Goal: Obtain resource: Obtain resource

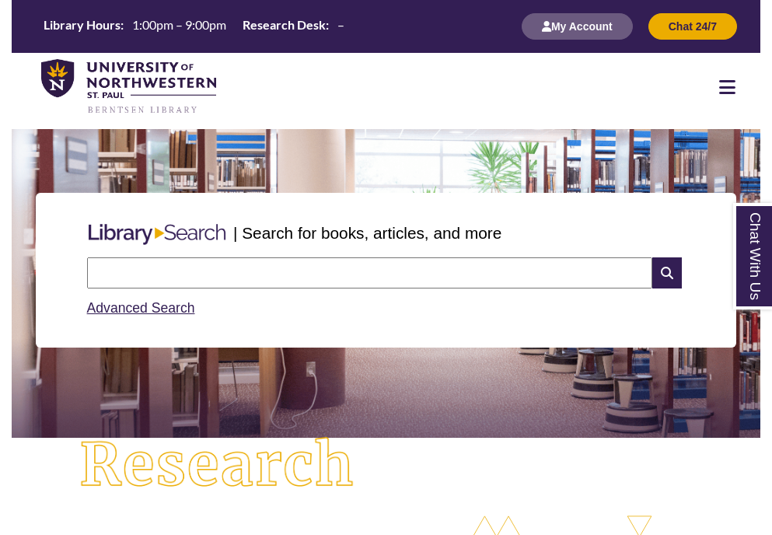
click at [738, 85] on div at bounding box center [727, 87] width 66 height 19
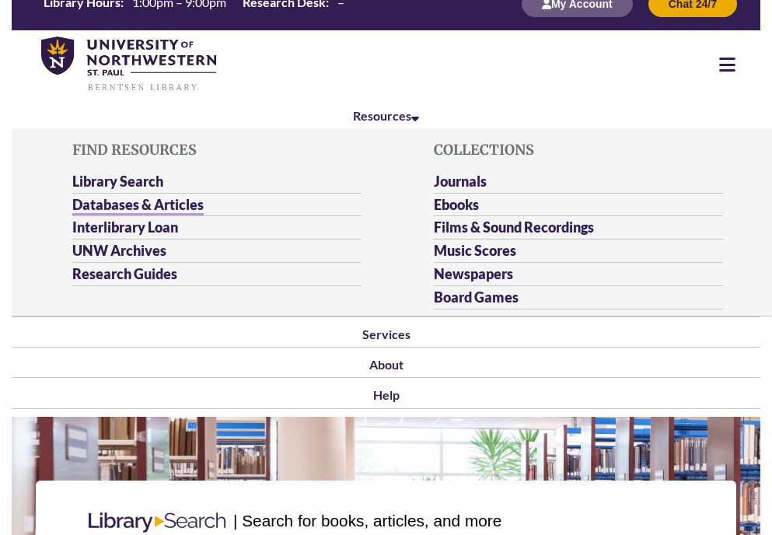
scroll to position [25, 0]
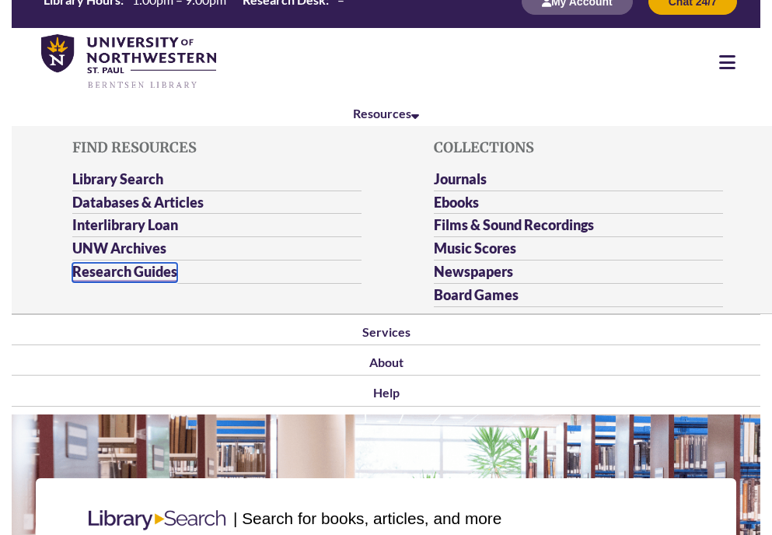
click at [152, 277] on link "Research Guides" at bounding box center [124, 272] width 105 height 19
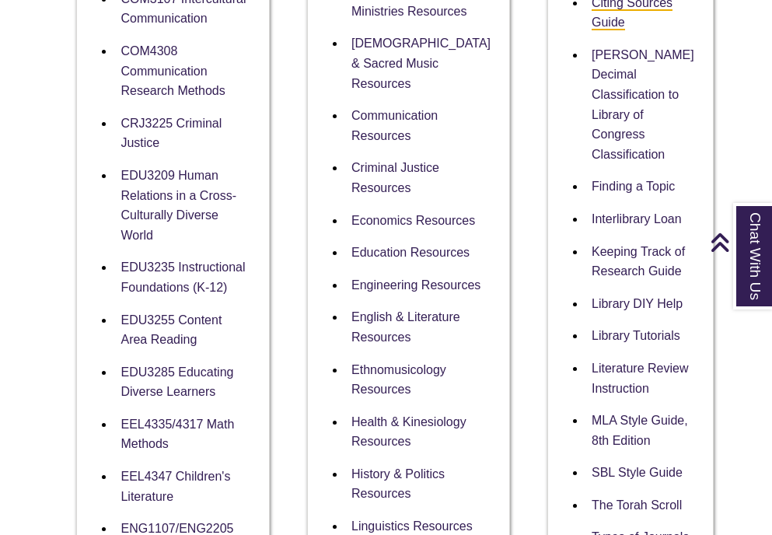
scroll to position [766, 0]
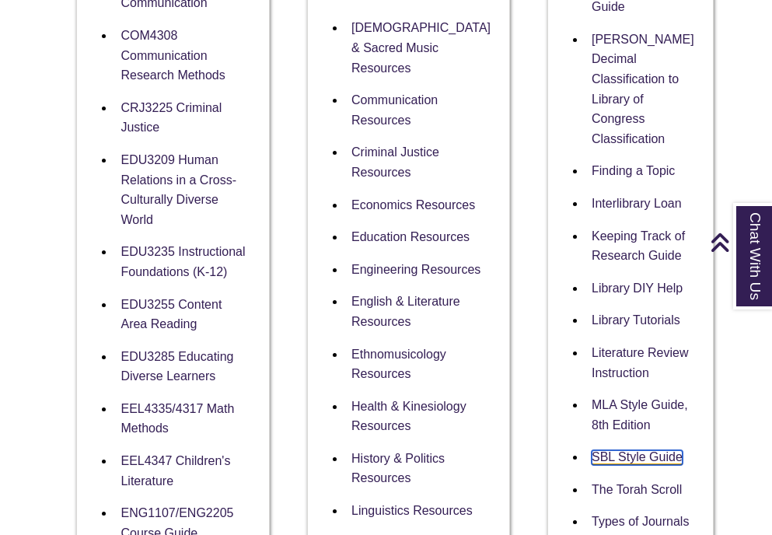
click at [605, 450] on link "SBL Style Guide" at bounding box center [636, 457] width 91 height 15
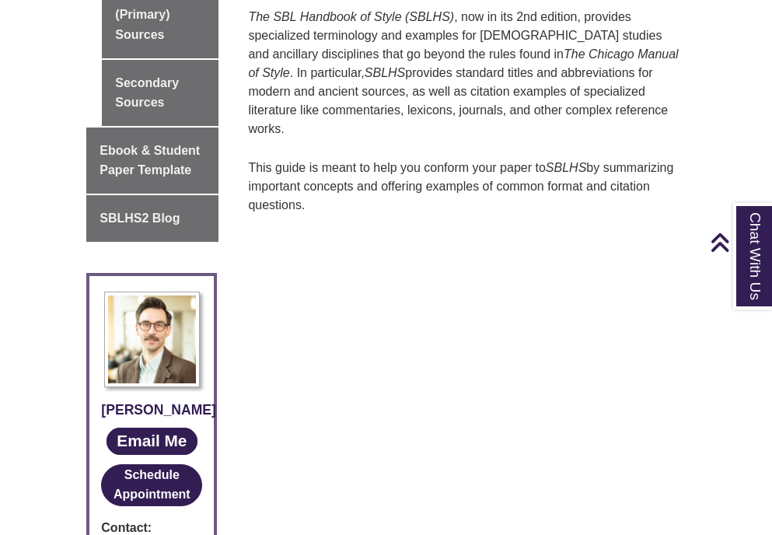
scroll to position [979, 0]
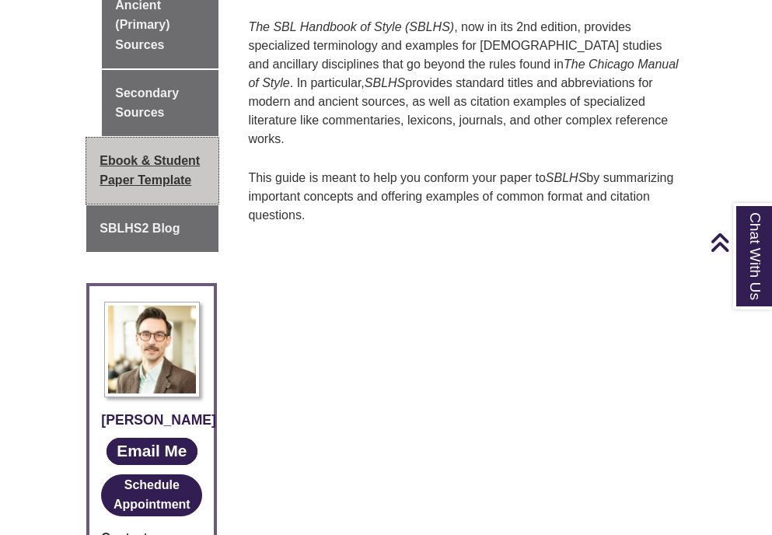
click at [178, 138] on link "Ebook & Student Paper Template" at bounding box center [152, 171] width 132 height 66
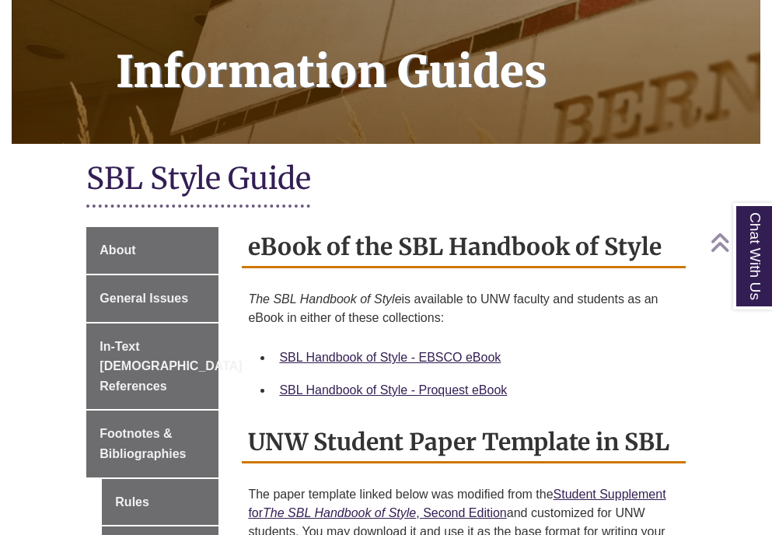
scroll to position [499, 0]
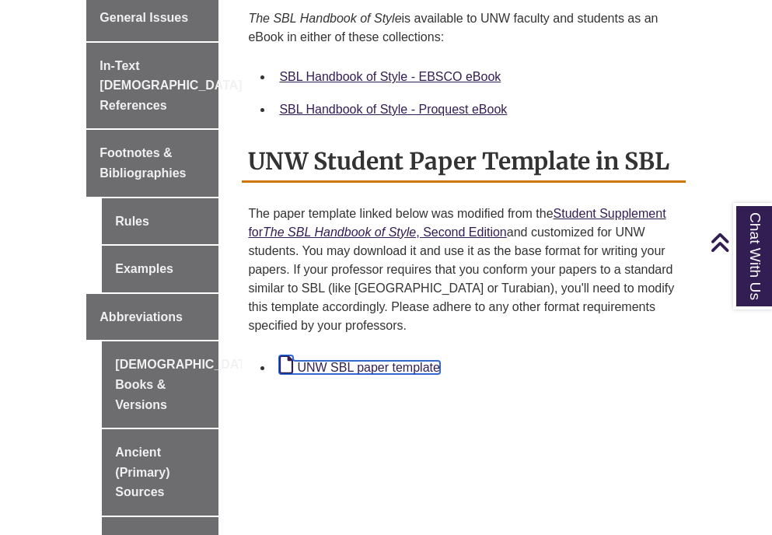
click at [349, 366] on link "UNW SBL paper template" at bounding box center [359, 367] width 160 height 13
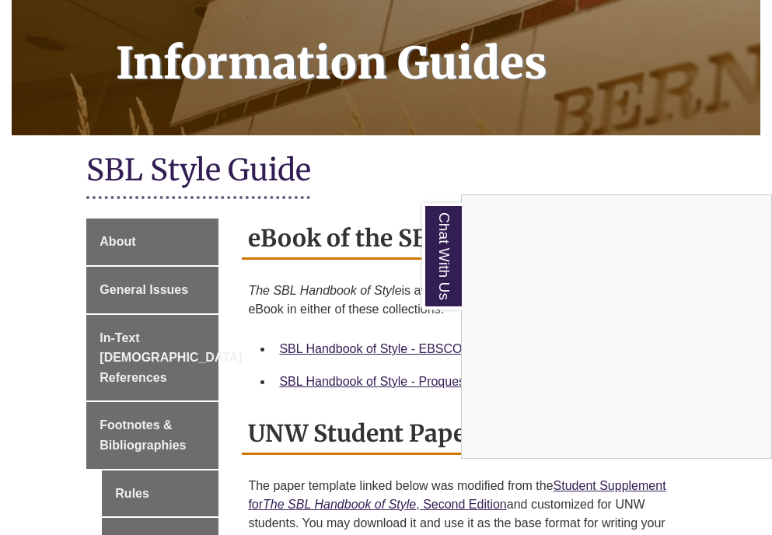
scroll to position [0, 0]
